Goal: Information Seeking & Learning: Learn about a topic

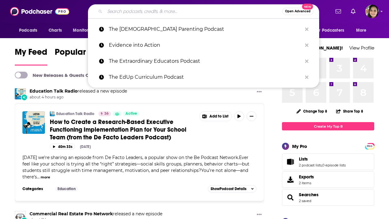
click at [163, 12] on input "Search podcasts, credits, & more..." at bounding box center [194, 11] width 178 height 10
paste input "Confidence Through Health Podcast"
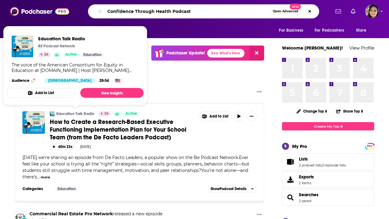
type input "Confidence Through Health Podcast"
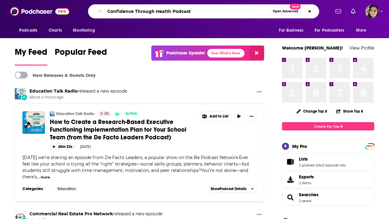
click at [195, 12] on input "Confidence Through Health Podcast" at bounding box center [187, 11] width 165 height 10
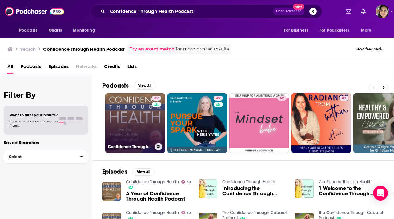
click at [118, 115] on link "39 Confidence Through Health" at bounding box center [135, 123] width 60 height 60
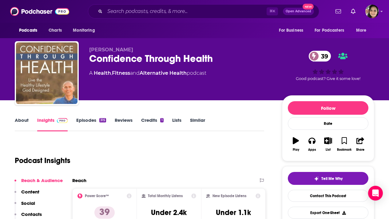
click at [22, 119] on link "About" at bounding box center [22, 124] width 14 height 14
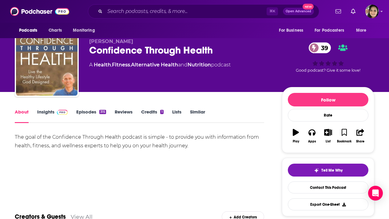
scroll to position [10, 0]
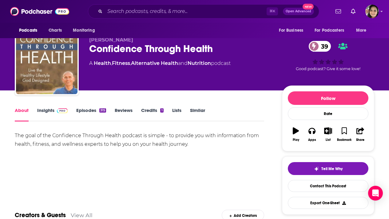
click at [92, 112] on link "Episodes 315" at bounding box center [91, 114] width 30 height 14
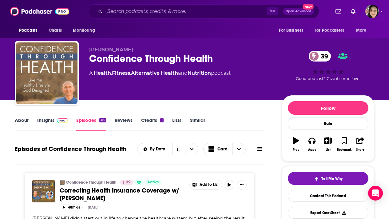
click at [43, 119] on link "Insights" at bounding box center [52, 124] width 30 height 14
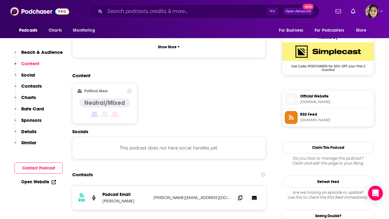
scroll to position [443, 0]
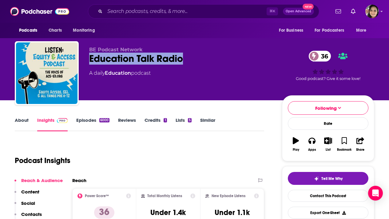
drag, startPoint x: 186, startPoint y: 59, endPoint x: 89, endPoint y: 58, distance: 97.2
click at [89, 58] on div "BE Podcast Network Education Talk Radio 36 A daily Education podcast 36 Good po…" at bounding box center [195, 74] width 360 height 66
copy h2 "Education Talk Radio"
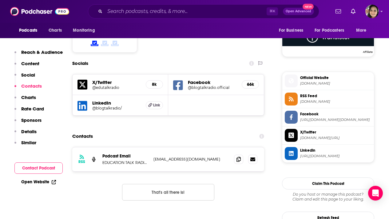
scroll to position [508, 0]
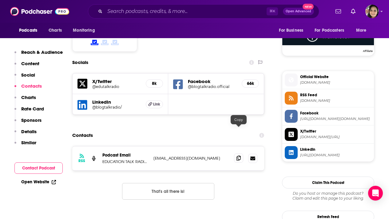
click at [236, 154] on span at bounding box center [238, 158] width 9 height 9
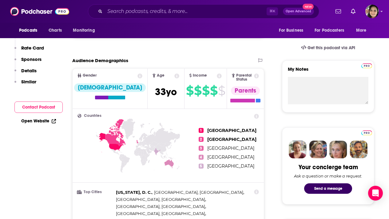
scroll to position [0, 0]
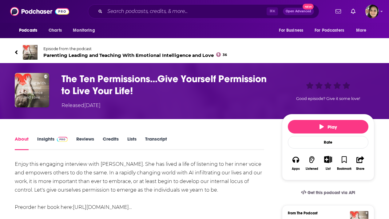
click at [15, 50] on icon at bounding box center [16, 52] width 3 height 6
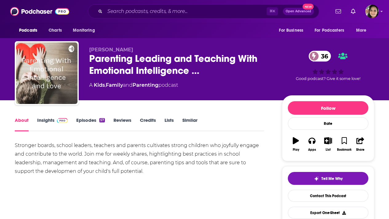
click at [45, 120] on link "Insights" at bounding box center [52, 124] width 30 height 14
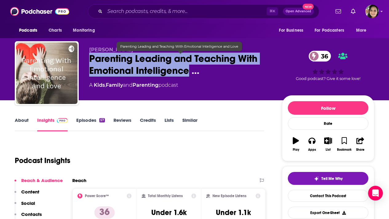
drag, startPoint x: 189, startPoint y: 71, endPoint x: 89, endPoint y: 61, distance: 101.1
click at [89, 61] on div "Shawn Edwards Parenting Leading and Teaching With Emotional Intelligence … 36 A…" at bounding box center [195, 74] width 360 height 66
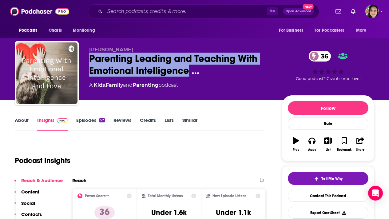
copy h2 "Parenting Leading and Teaching With Emotional Intelligence"
